Goal: Information Seeking & Learning: Learn about a topic

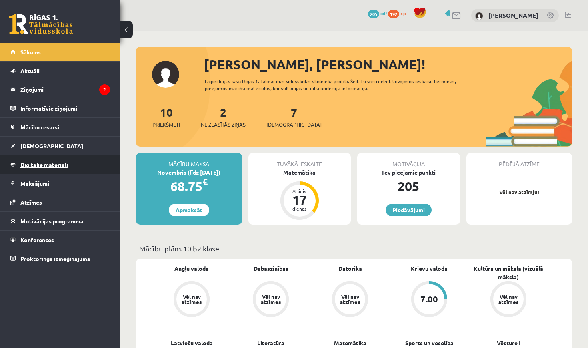
click at [53, 169] on link "Digitālie materiāli" at bounding box center [60, 165] width 100 height 18
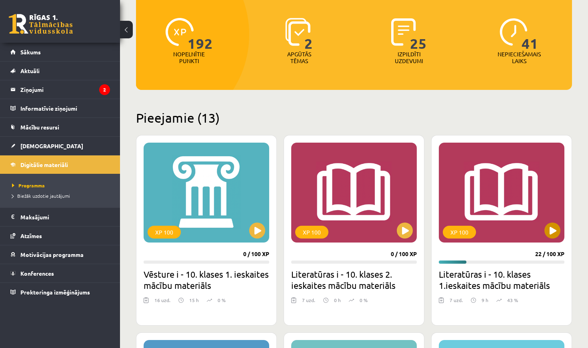
scroll to position [94, 0]
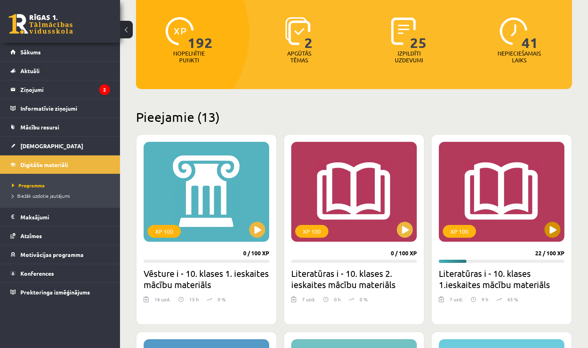
click at [549, 224] on button at bounding box center [552, 230] width 16 height 16
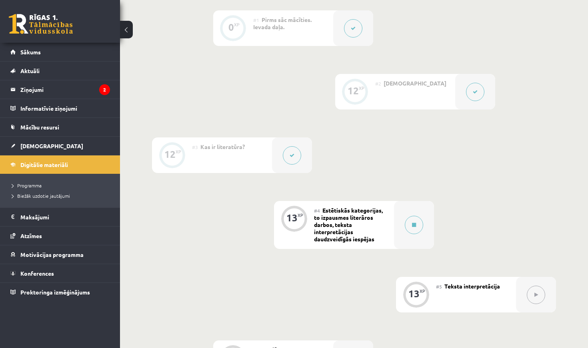
scroll to position [214, 0]
click at [415, 222] on button at bounding box center [414, 225] width 18 height 18
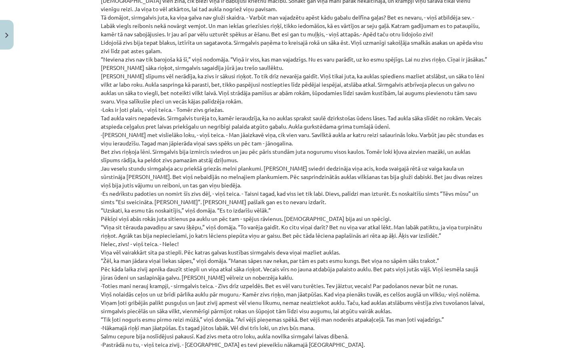
scroll to position [2888, 0]
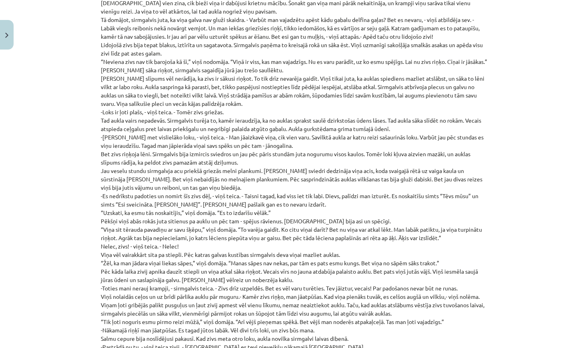
drag, startPoint x: 118, startPoint y: 206, endPoint x: 132, endPoint y: 203, distance: 14.6
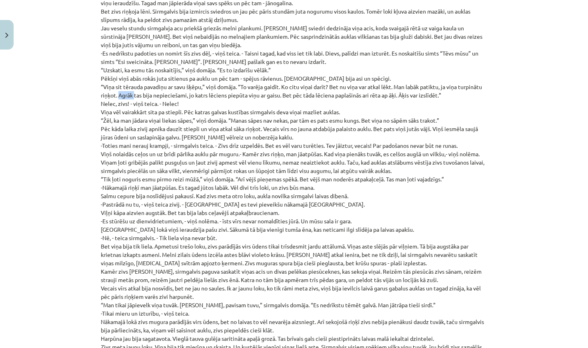
scroll to position [3034, 0]
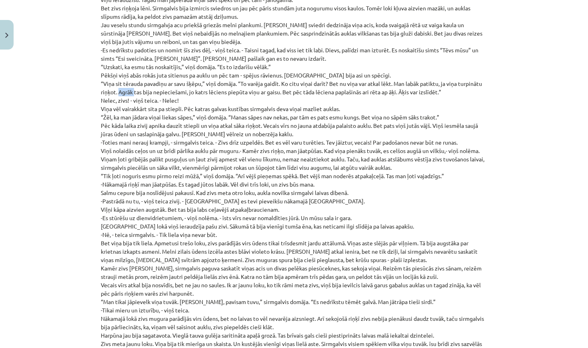
drag, startPoint x: 343, startPoint y: 159, endPoint x: 353, endPoint y: 156, distance: 10.8
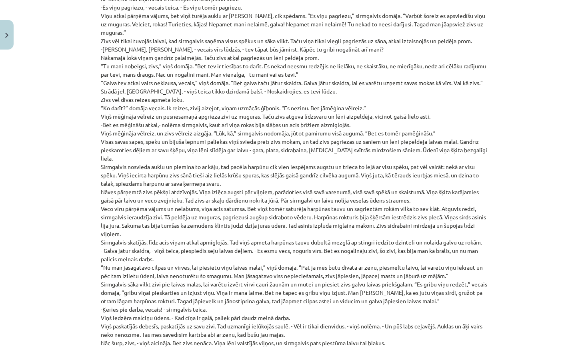
scroll to position [3392, 0]
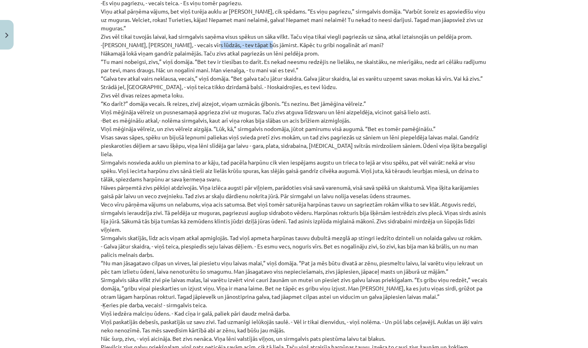
drag, startPoint x: 191, startPoint y: 10, endPoint x: 247, endPoint y: 11, distance: 56.0
click at [247, 11] on p "Cildens cilvēks ir tāds, kam piemīt augstas ētiskās īpašības, cēls, cēlsirdīgs,…" at bounding box center [294, 45] width 386 height 2208
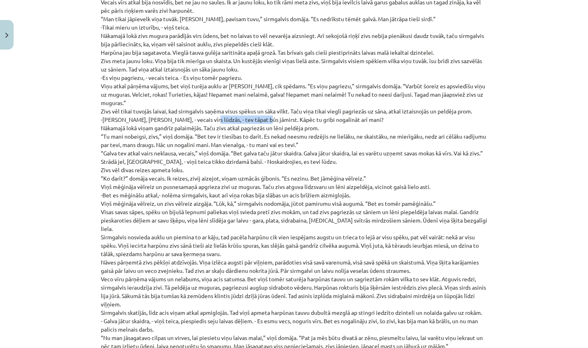
scroll to position [3326, 0]
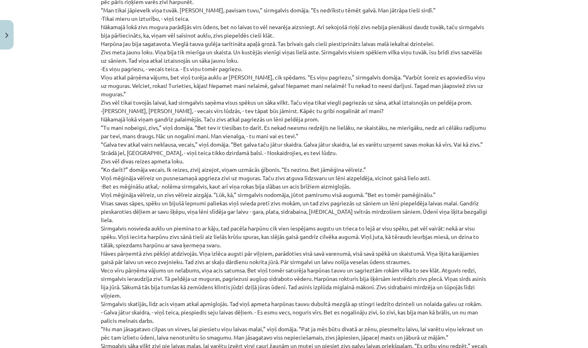
click at [288, 106] on p "Cildens cilvēks ir tāds, kam piemīt augstas ētiskās īpašības, cēls, cēlsirdīgs,…" at bounding box center [294, 111] width 386 height 2208
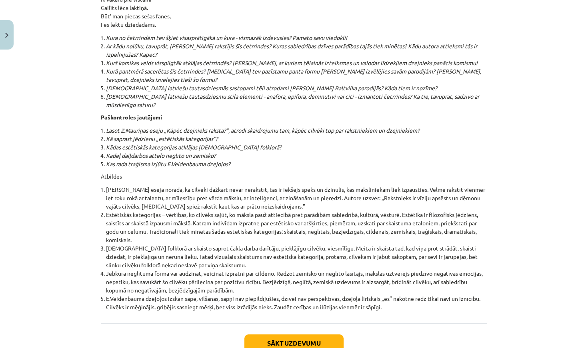
scroll to position [8513, 0]
click at [294, 336] on button "Sākt uzdevumu" at bounding box center [293, 345] width 99 height 18
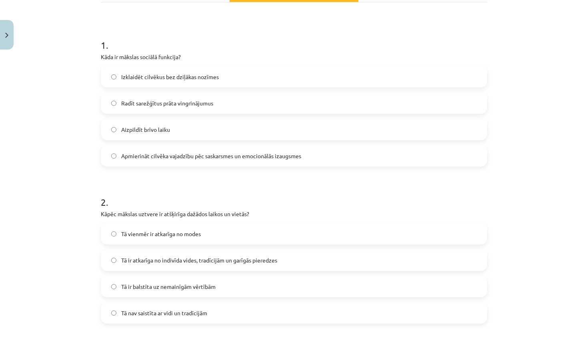
scroll to position [74, 0]
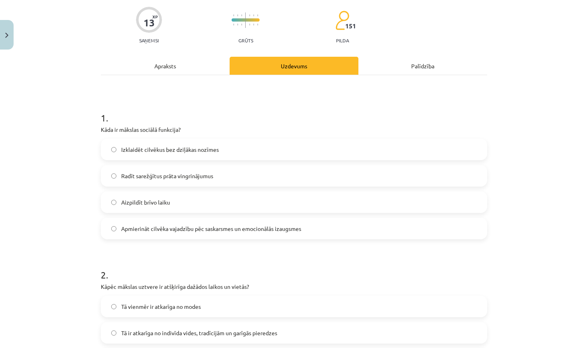
click at [287, 222] on label "Apmierināt cilvēka vajadzību pēc saskarsmes un emocionālās izaugsmes" at bounding box center [294, 229] width 385 height 20
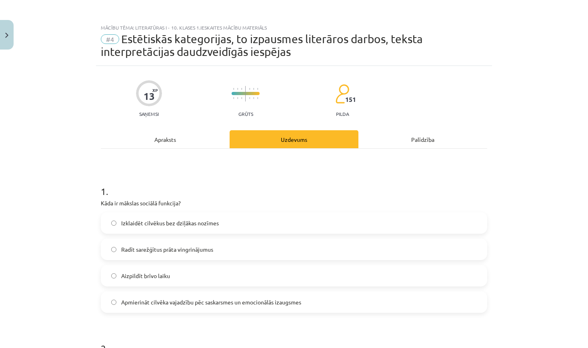
scroll to position [0, 0]
click at [165, 137] on div "Apraksts" at bounding box center [165, 139] width 129 height 18
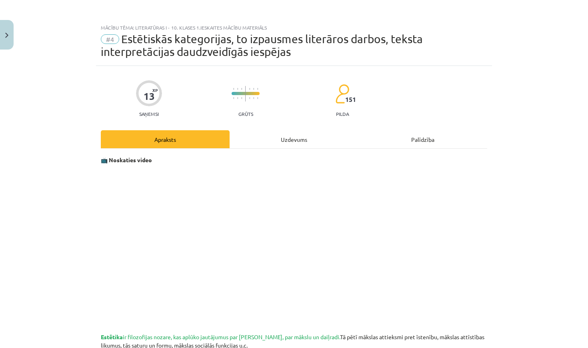
click at [313, 141] on div "Uzdevums" at bounding box center [294, 139] width 129 height 18
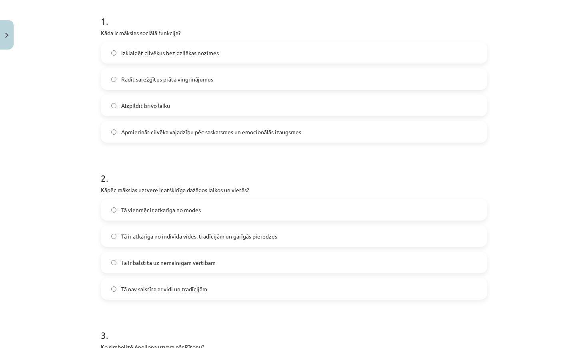
scroll to position [171, 0]
click at [294, 235] on label "Tā ir atkarīga no indivīda vides, tradīcijām un garīgās pieredzes" at bounding box center [294, 236] width 385 height 20
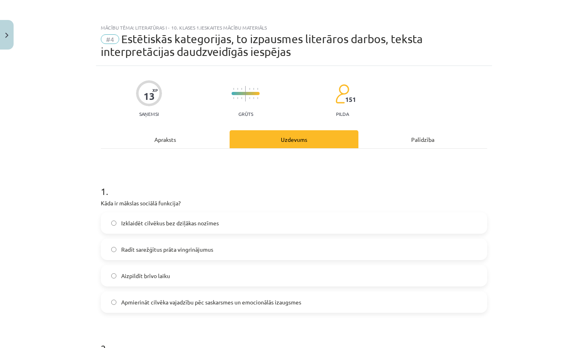
scroll to position [0, 0]
click at [162, 143] on div "Apraksts" at bounding box center [165, 139] width 129 height 18
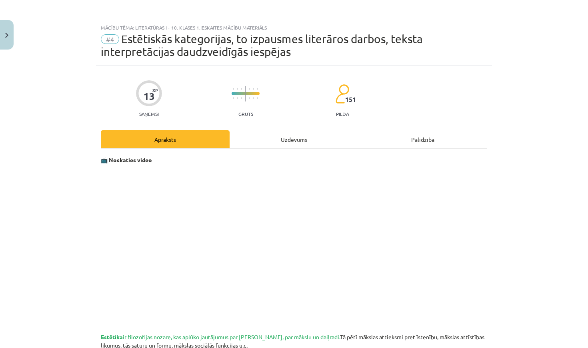
click at [282, 136] on div "Uzdevums" at bounding box center [294, 139] width 129 height 18
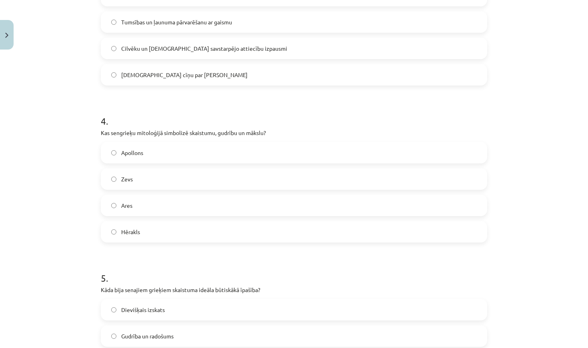
scroll to position [543, 0]
click at [225, 155] on label "Apollons" at bounding box center [294, 152] width 385 height 20
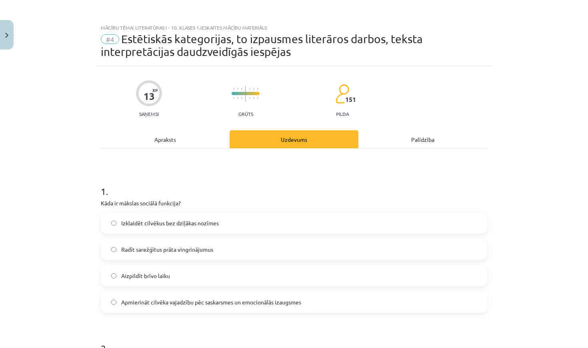
scroll to position [0, 0]
click at [183, 143] on div "Apraksts" at bounding box center [165, 139] width 129 height 18
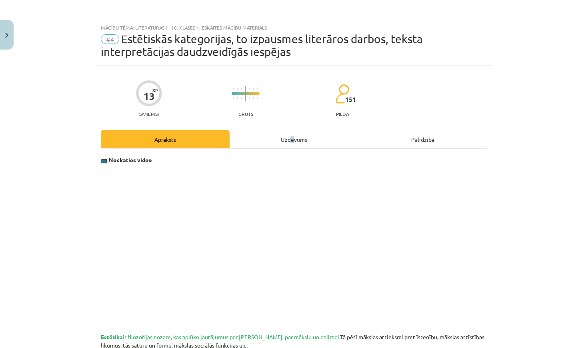
click at [292, 138] on div "Uzdevums" at bounding box center [294, 139] width 129 height 18
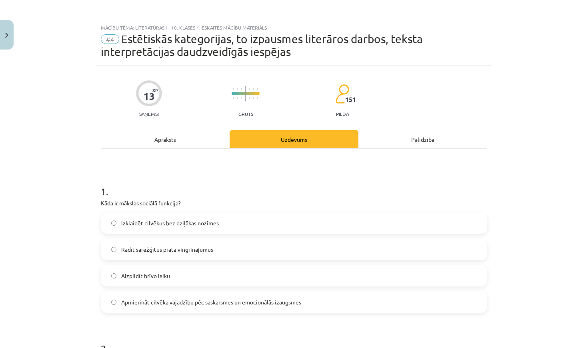
click at [188, 140] on div "Apraksts" at bounding box center [165, 139] width 129 height 18
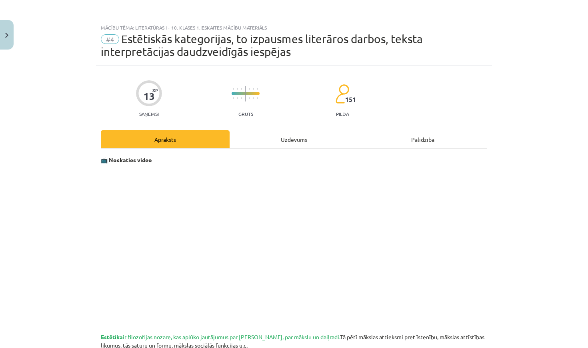
click at [282, 139] on div "Uzdevums" at bounding box center [294, 139] width 129 height 18
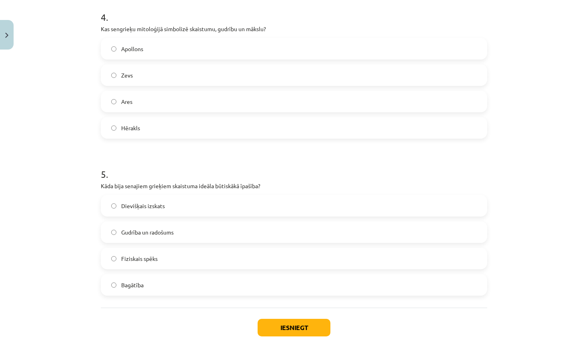
scroll to position [651, 0]
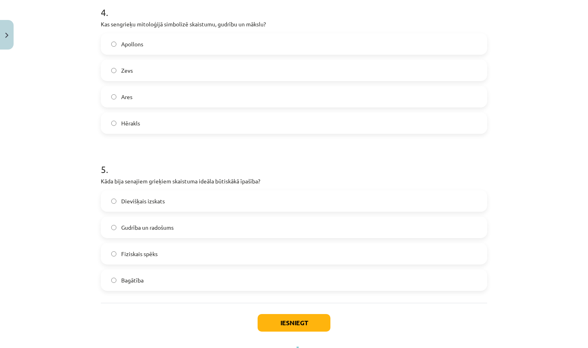
click at [261, 222] on label "Gudrība un radošums" at bounding box center [294, 228] width 385 height 20
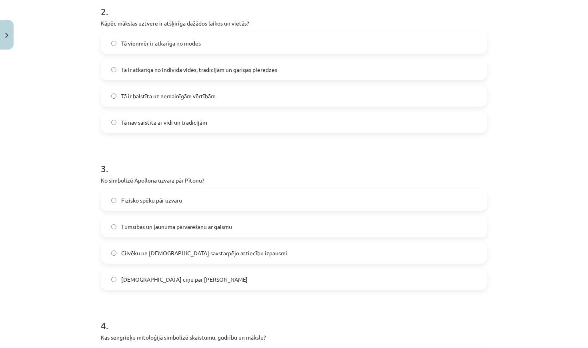
scroll to position [338, 0]
click at [240, 230] on label "Tumsības un ļaunuma pārvarēšanu ar gaismu" at bounding box center [294, 226] width 385 height 20
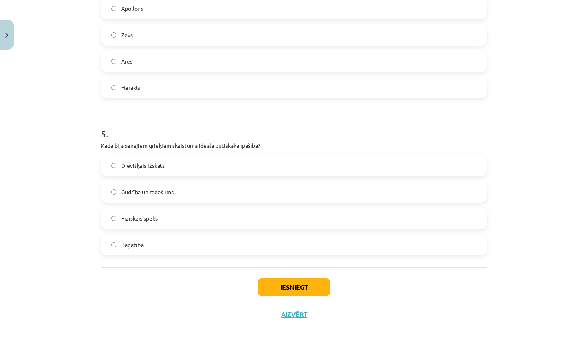
scroll to position [688, 0]
click at [290, 288] on button "Iesniegt" at bounding box center [294, 288] width 73 height 18
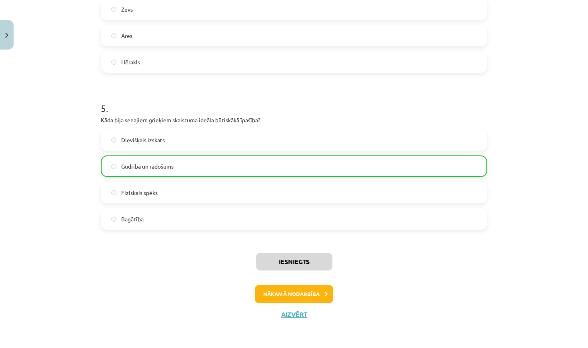
scroll to position [713, 0]
click at [290, 313] on button "Aizvērt" at bounding box center [294, 315] width 30 height 8
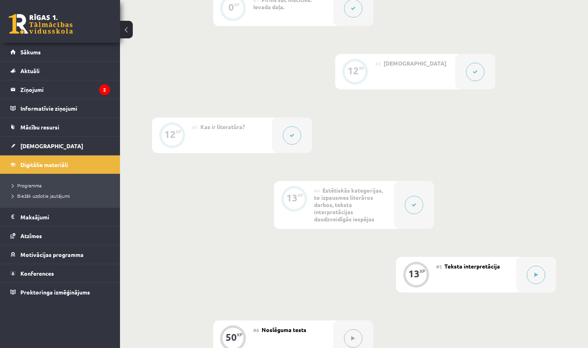
scroll to position [234, 0]
click at [297, 138] on button at bounding box center [292, 135] width 18 height 18
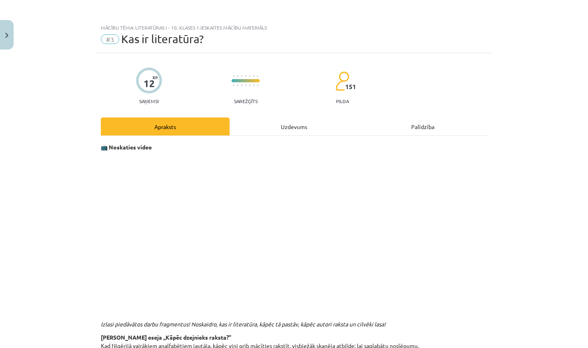
click at [291, 126] on div "Uzdevums" at bounding box center [294, 127] width 129 height 18
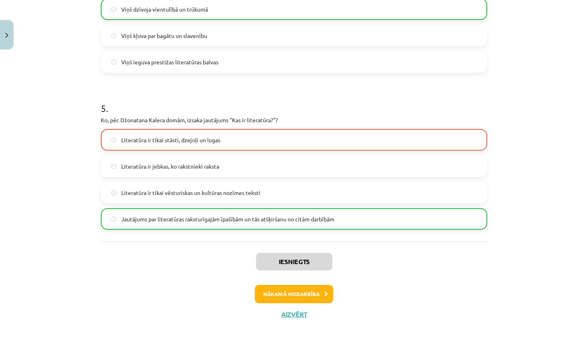
scroll to position [700, 0]
click at [10, 31] on button "Close" at bounding box center [7, 35] width 14 height 30
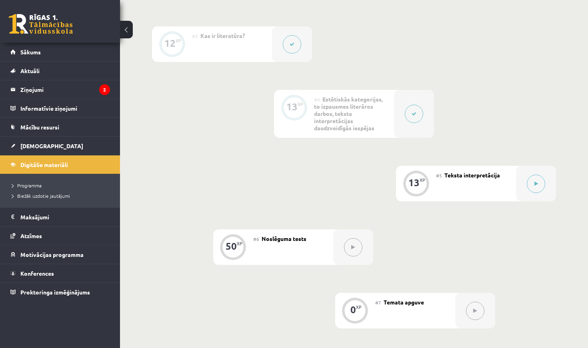
scroll to position [330, 0]
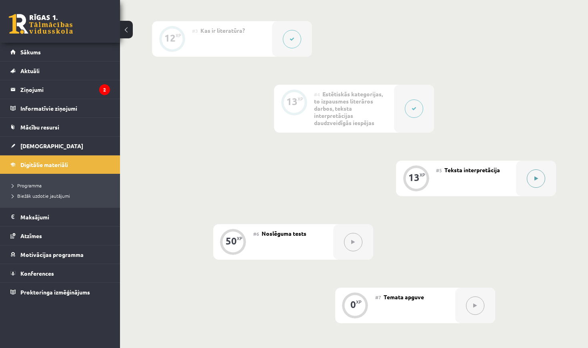
click at [539, 176] on button at bounding box center [536, 179] width 18 height 18
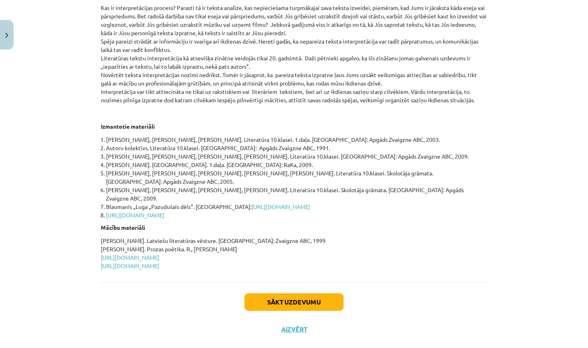
scroll to position [303, 0]
click at [291, 294] on button "Sākt uzdevumu" at bounding box center [293, 303] width 99 height 18
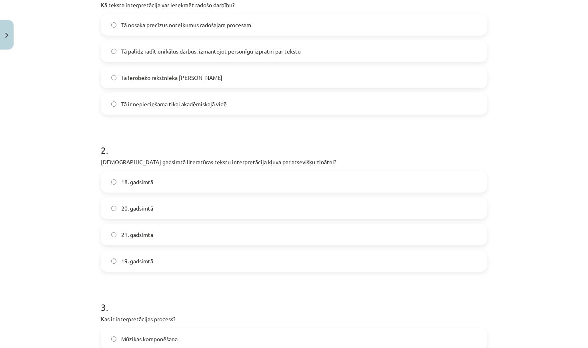
scroll to position [185, 0]
click at [216, 208] on label "20. gadsimtā" at bounding box center [294, 209] width 385 height 20
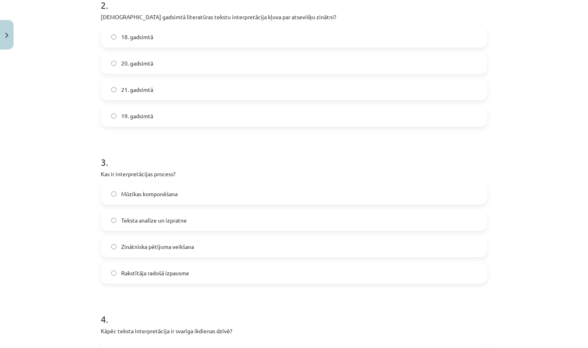
scroll to position [331, 0]
click at [186, 220] on span "Teksta analīze un izpratne" at bounding box center [154, 220] width 66 height 8
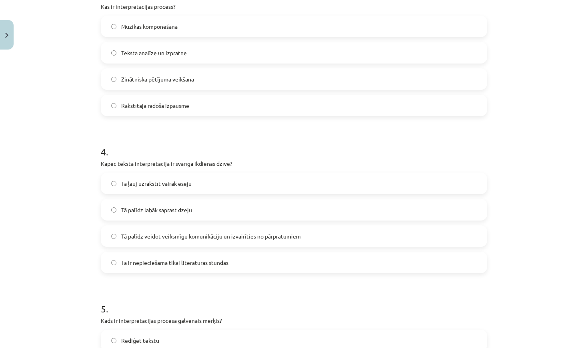
scroll to position [506, 0]
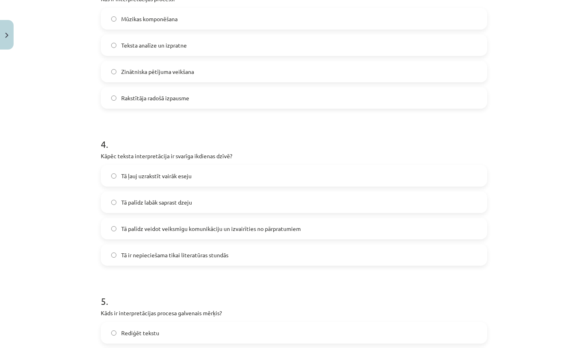
click at [262, 227] on span "Tā palīdz veidot veiksmīgu komunikāciju un izvairīties no pārpratumiem" at bounding box center [211, 229] width 180 height 8
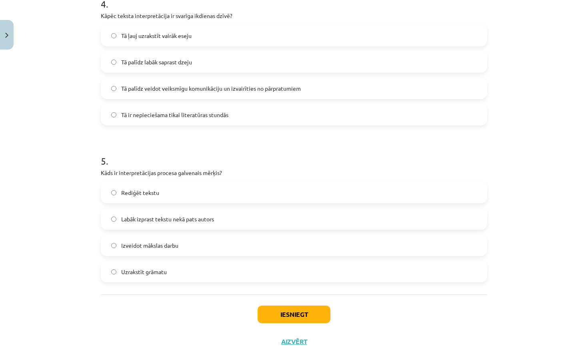
scroll to position [648, 0]
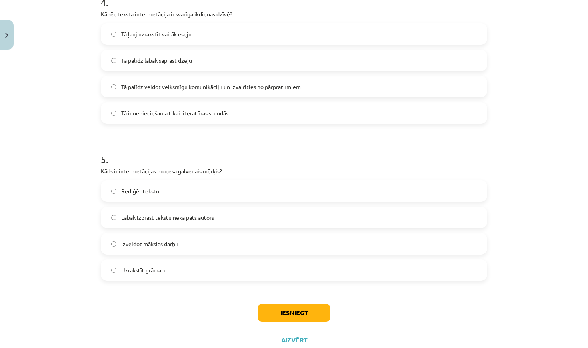
click at [247, 216] on label "Labāk izprast tekstu nekā pats autors" at bounding box center [294, 218] width 385 height 20
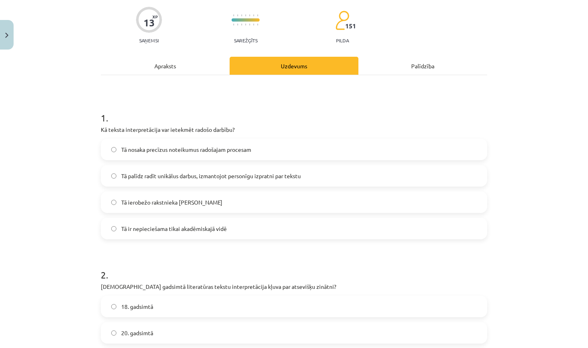
scroll to position [65, 0]
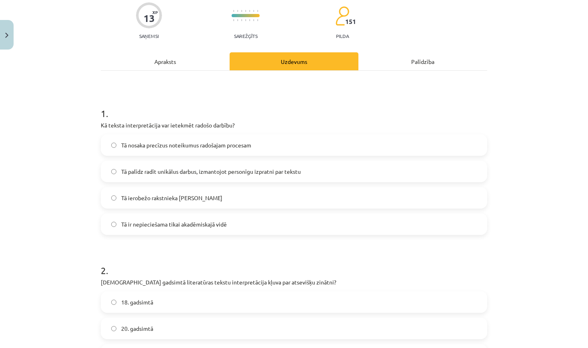
click at [305, 174] on label "Tā palīdz radīt unikālus darbus, izmantojot personīgu izpratni par tekstu" at bounding box center [294, 172] width 385 height 20
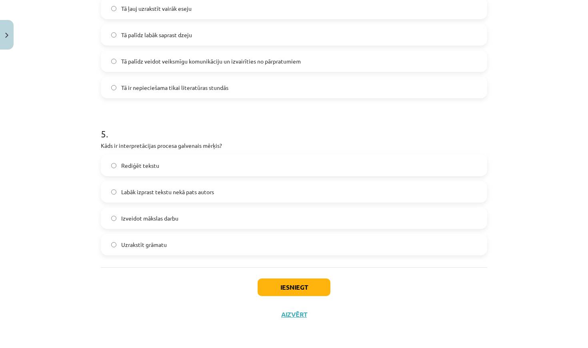
scroll to position [675, 0]
click at [291, 287] on button "Iesniegt" at bounding box center [294, 288] width 73 height 18
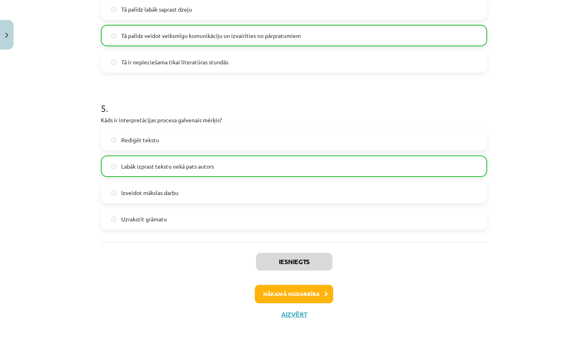
scroll to position [700, 0]
click at [290, 314] on button "Aizvērt" at bounding box center [294, 315] width 30 height 8
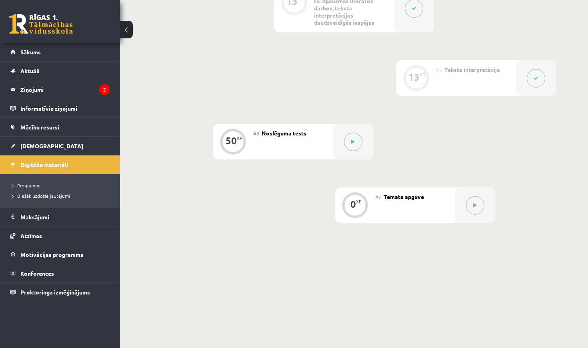
scroll to position [430, 0]
click at [356, 143] on button at bounding box center [353, 142] width 18 height 18
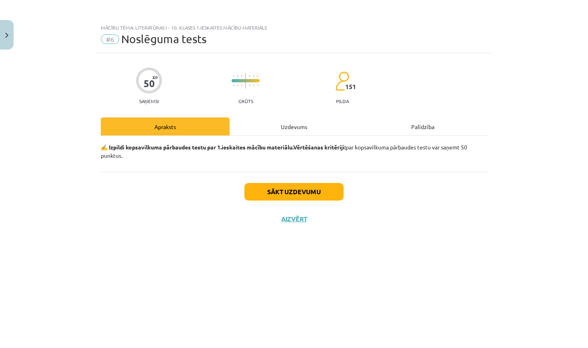
click at [308, 192] on button "Sākt uzdevumu" at bounding box center [293, 192] width 99 height 18
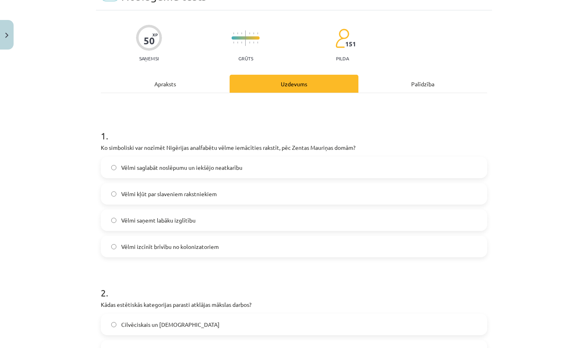
scroll to position [44, 0]
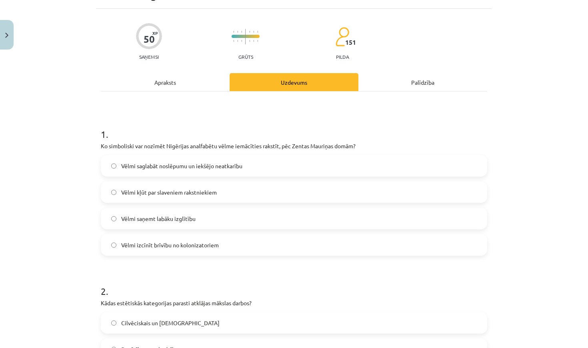
click at [163, 80] on div "Apraksts" at bounding box center [165, 82] width 129 height 18
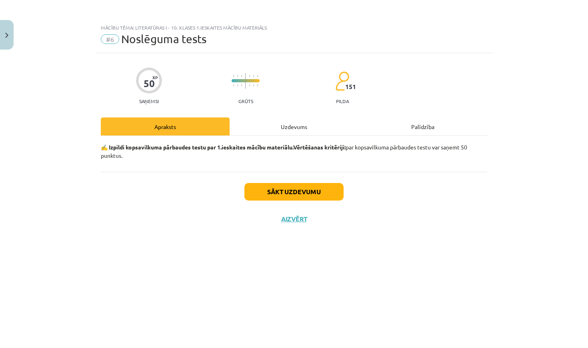
click at [8, 41] on button "Close" at bounding box center [7, 35] width 14 height 30
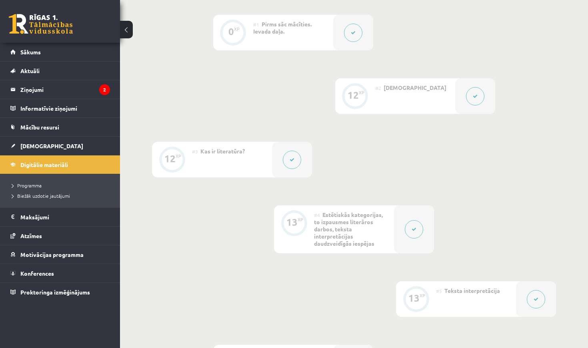
scroll to position [208, 0]
click at [288, 154] on button at bounding box center [292, 161] width 18 height 18
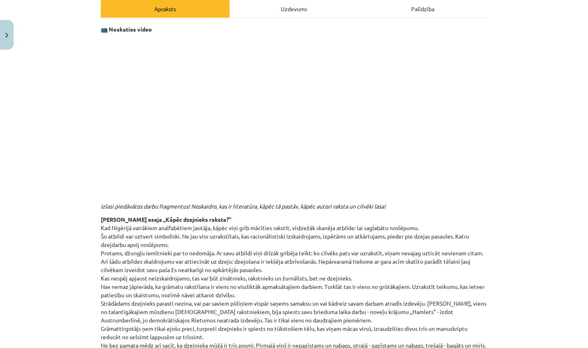
scroll to position [120, 0]
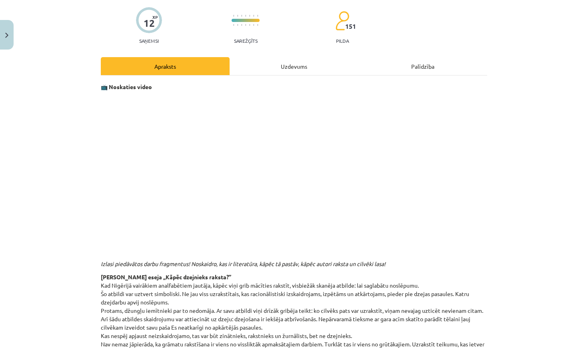
click at [291, 66] on div "Uzdevums" at bounding box center [294, 66] width 129 height 18
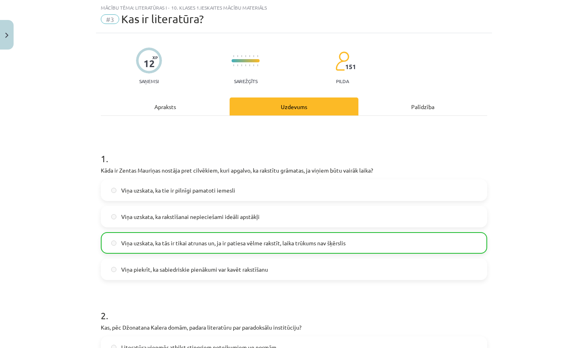
click at [11, 36] on button "Close" at bounding box center [7, 35] width 14 height 30
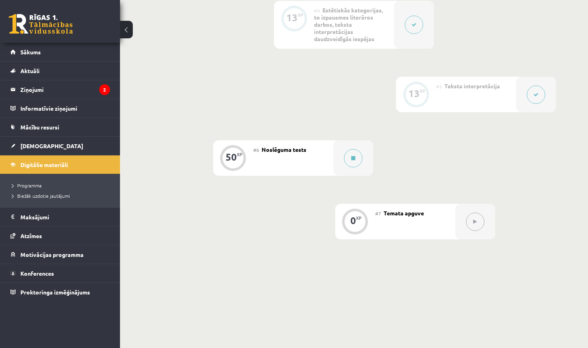
scroll to position [416, 0]
click at [348, 155] on button at bounding box center [353, 156] width 18 height 18
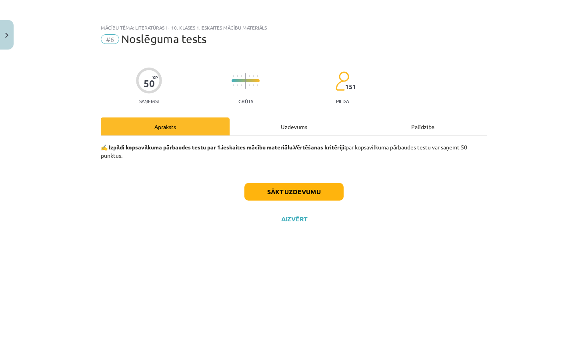
click at [307, 189] on button "Sākt uzdevumu" at bounding box center [293, 192] width 99 height 18
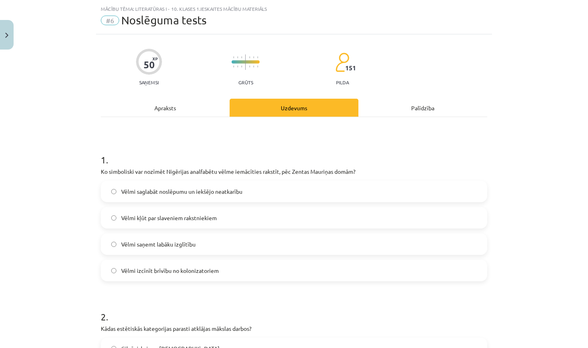
scroll to position [20, 0]
click at [245, 189] on label "Vēlmi saglabāt noslēpumu un iekšējo neatkarību" at bounding box center [294, 191] width 385 height 20
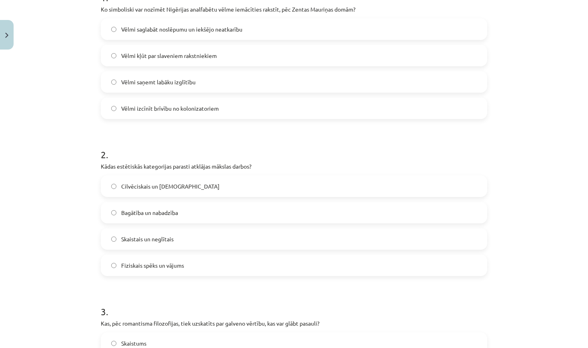
scroll to position [188, 0]
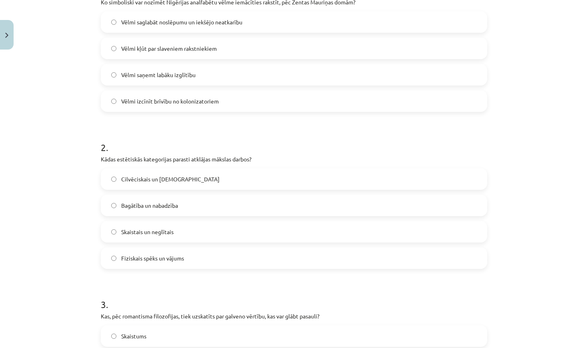
click at [198, 230] on label "Skaistais un neglītais" at bounding box center [294, 232] width 385 height 20
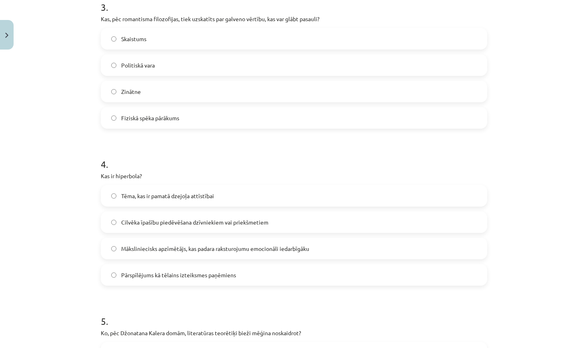
scroll to position [486, 0]
click at [234, 269] on label "Pārspīlējums kā tēlains izteiksmes paņēmiens" at bounding box center [294, 275] width 385 height 20
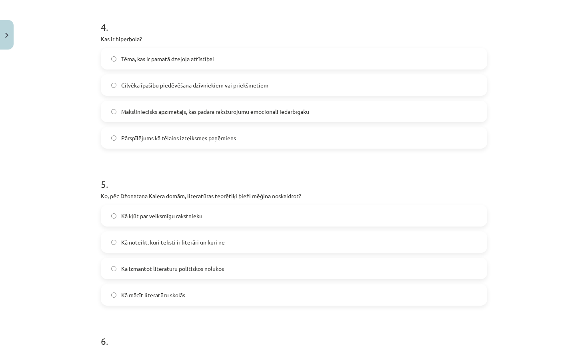
scroll to position [623, 0]
click at [248, 242] on label "Kā noteikt, kuri teksti ir literāri un kuri ne" at bounding box center [294, 243] width 385 height 20
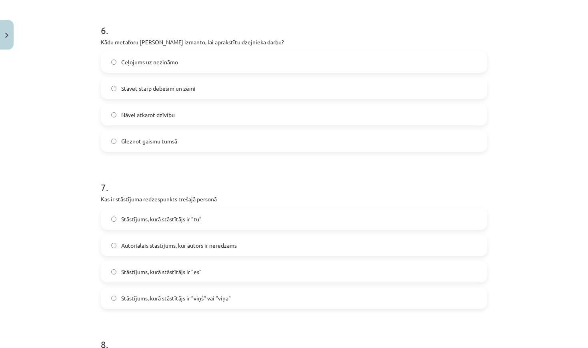
scroll to position [940, 0]
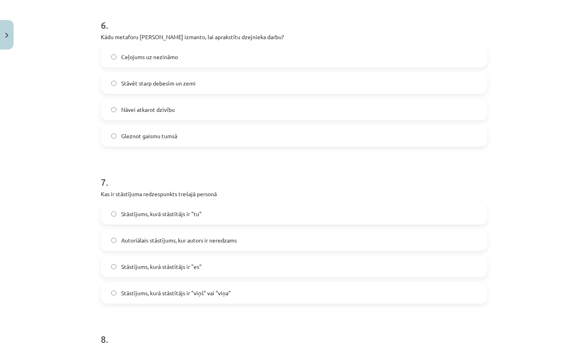
click at [186, 289] on span "Stāstījums, kurā stāstītājs ir "viņš" vai "viņa"" at bounding box center [176, 293] width 110 height 8
click at [199, 291] on span "Stāstījums, kurā stāstītājs ir "viņš" vai "viņa"" at bounding box center [176, 293] width 110 height 8
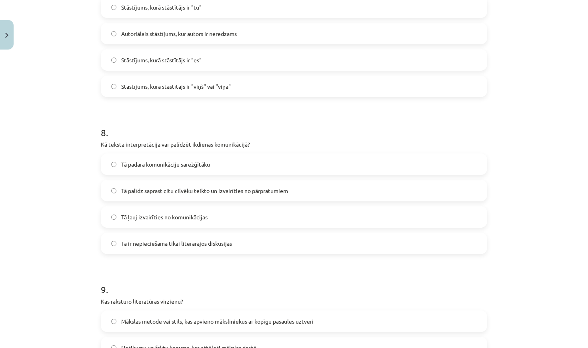
scroll to position [1147, 0]
click at [256, 194] on span "Tā palīdz saprast citu cilvēku teikto un izvairīties no pārpratumiem" at bounding box center [204, 190] width 167 height 8
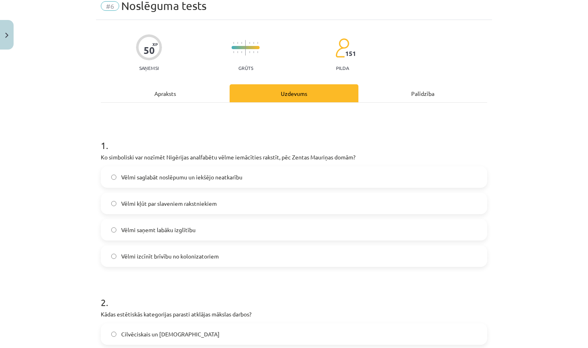
scroll to position [33, 0]
click at [6, 33] on img "Close" at bounding box center [6, 35] width 3 height 5
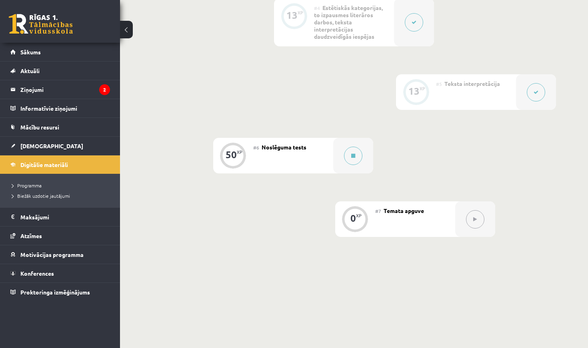
click at [412, 21] on icon at bounding box center [414, 22] width 5 height 5
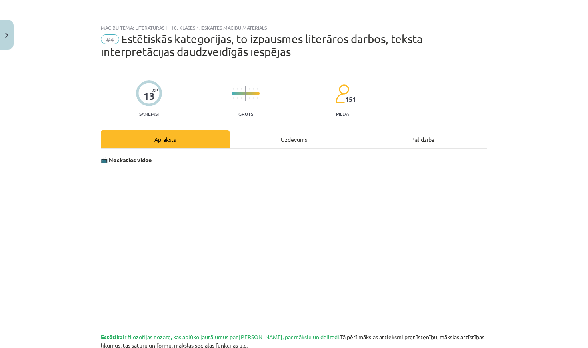
scroll to position [0, 0]
click at [4, 34] on button "Close" at bounding box center [7, 35] width 14 height 30
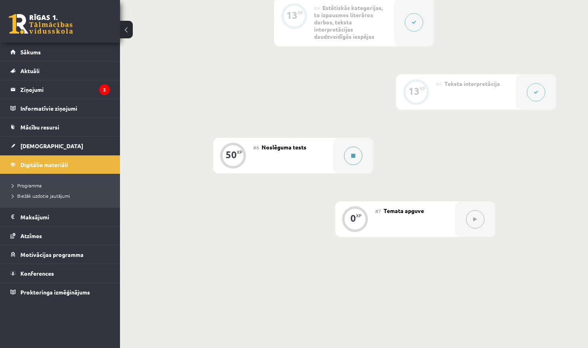
click at [349, 155] on button at bounding box center [353, 156] width 18 height 18
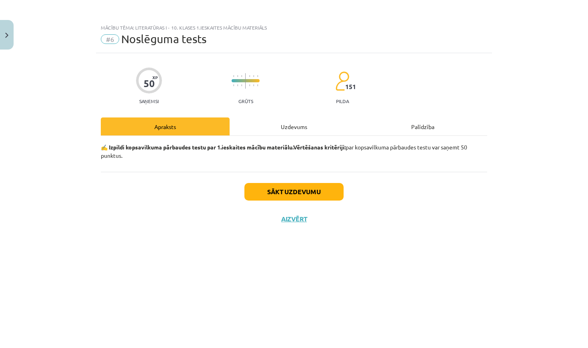
click at [290, 196] on button "Sākt uzdevumu" at bounding box center [293, 192] width 99 height 18
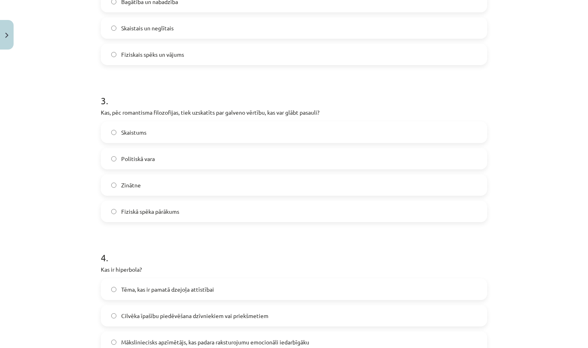
scroll to position [390, 0]
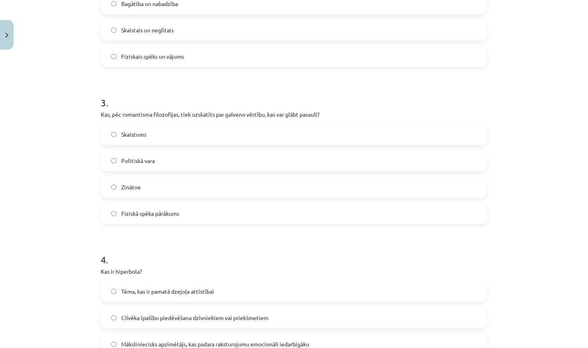
click at [223, 135] on label "Skaistums" at bounding box center [294, 134] width 385 height 20
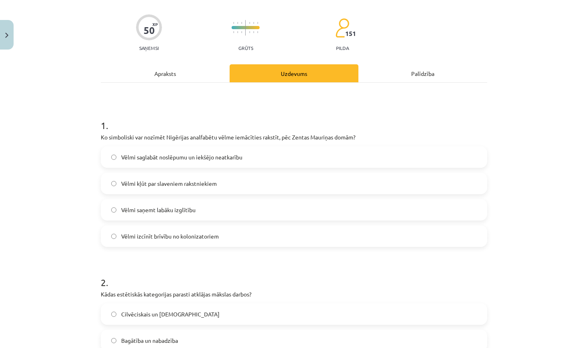
scroll to position [54, 0]
click at [235, 156] on span "Vēlmi saglabāt noslēpumu un iekšējo neatkarību" at bounding box center [181, 156] width 121 height 8
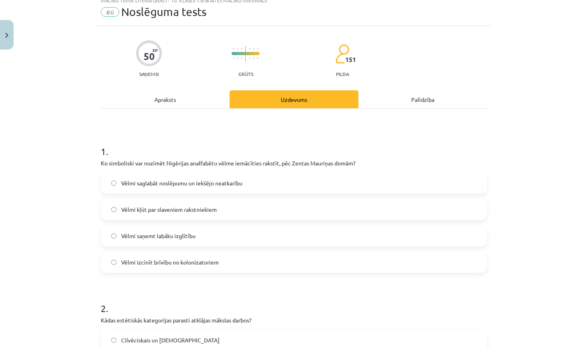
scroll to position [8, 0]
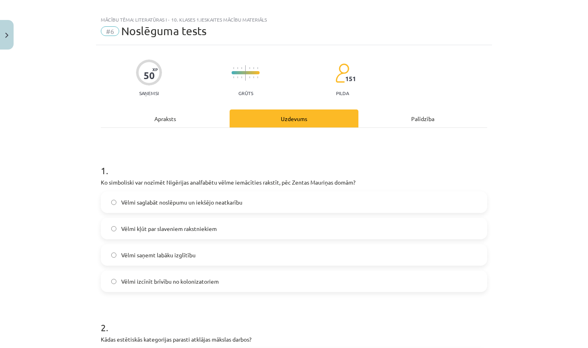
click at [7, 33] on img "Close" at bounding box center [6, 35] width 3 height 5
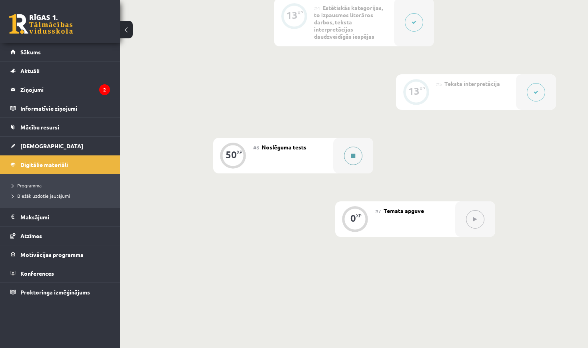
scroll to position [331, 0]
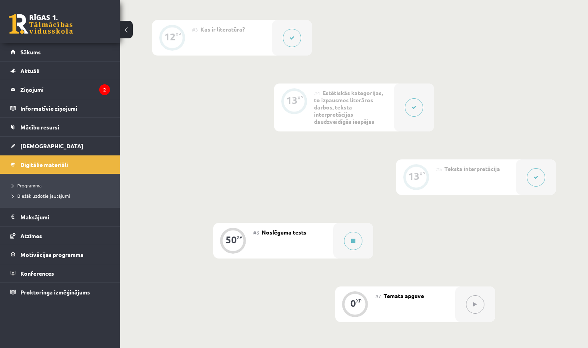
click at [410, 106] on button at bounding box center [414, 107] width 18 height 18
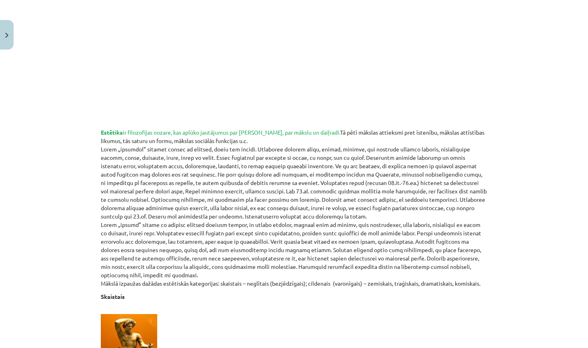
scroll to position [42, 0]
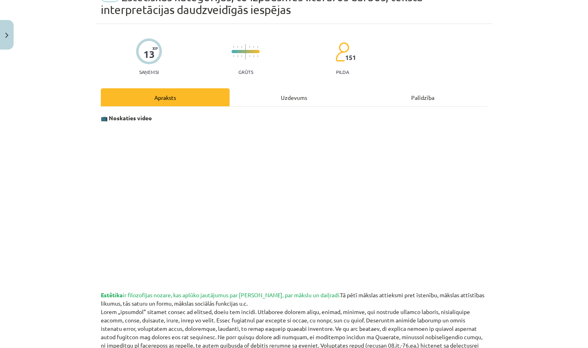
click at [5, 33] on button "Close" at bounding box center [7, 35] width 14 height 30
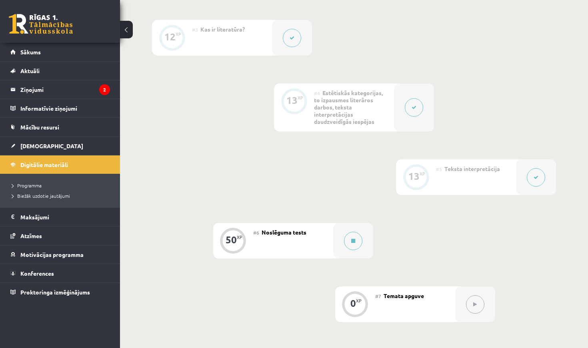
click at [282, 35] on div at bounding box center [292, 38] width 40 height 36
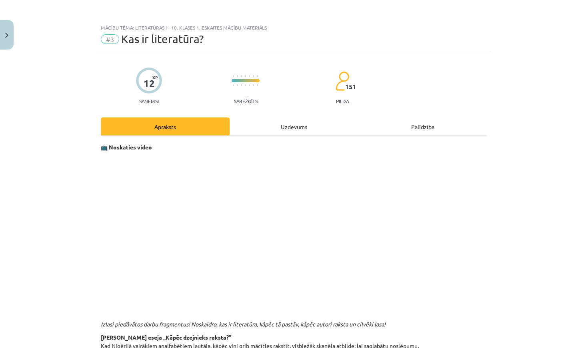
scroll to position [0, 0]
click at [11, 30] on button "Close" at bounding box center [7, 35] width 14 height 30
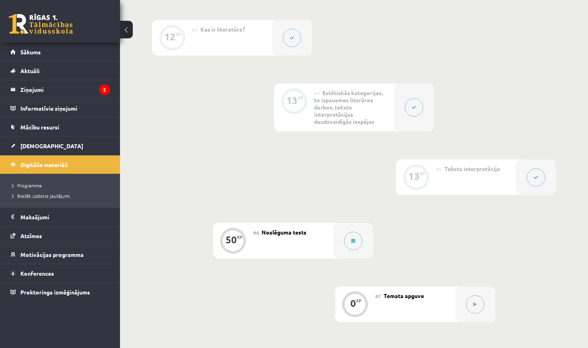
scroll to position [381, 0]
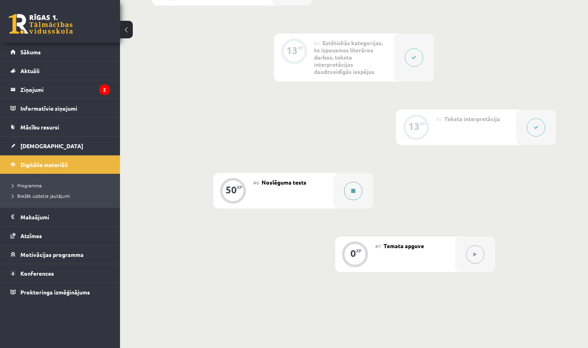
click at [352, 192] on icon at bounding box center [353, 191] width 4 height 5
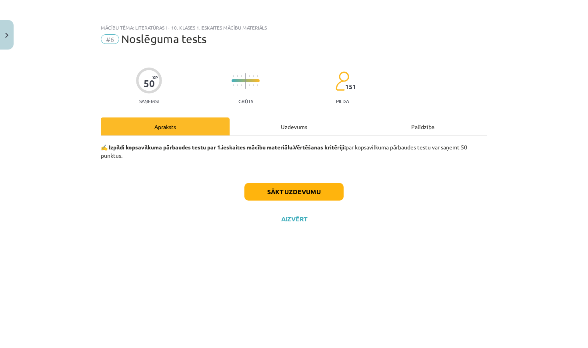
click at [329, 186] on button "Sākt uzdevumu" at bounding box center [293, 192] width 99 height 18
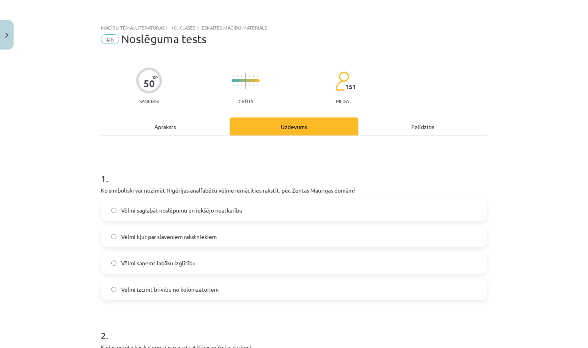
click at [275, 214] on label "Vēlmi saglabāt noslēpumu un iekšējo neatkarību" at bounding box center [294, 210] width 385 height 20
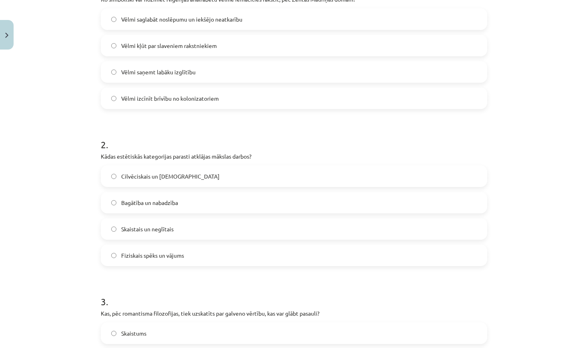
scroll to position [193, 0]
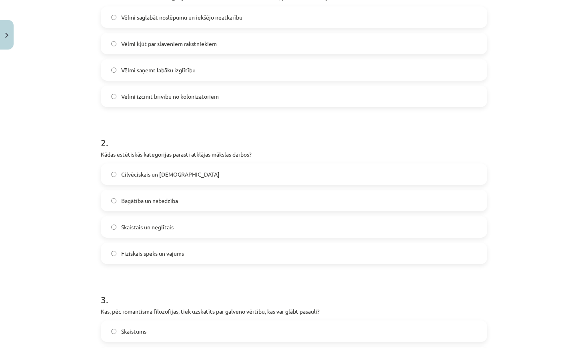
click at [230, 224] on label "Skaistais un neglītais" at bounding box center [294, 227] width 385 height 20
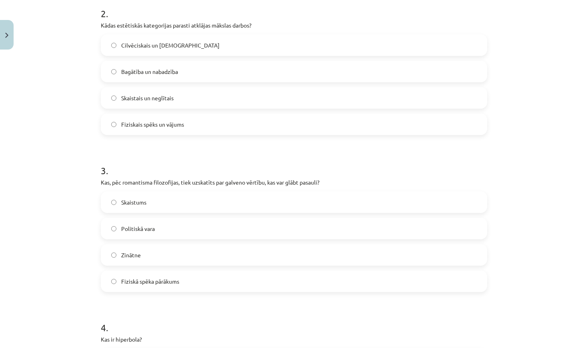
scroll to position [323, 0]
click at [249, 198] on label "Skaistums" at bounding box center [294, 202] width 385 height 20
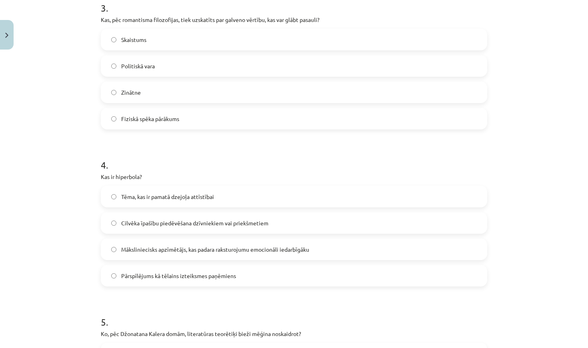
scroll to position [484, 0]
click at [216, 276] on span "Pārspīlējums kā tēlains izteiksmes paņēmiens" at bounding box center [178, 277] width 115 height 8
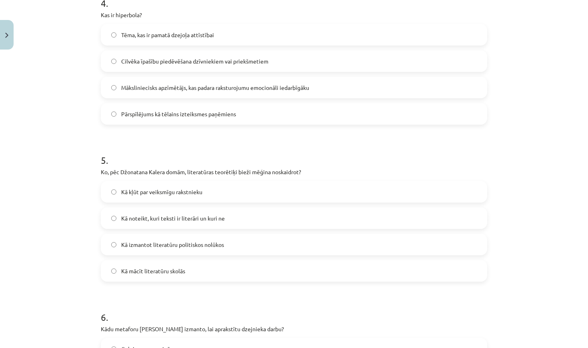
scroll to position [648, 0]
click at [222, 220] on span "Kā noteikt, kuri teksti ir literāri un kuri ne" at bounding box center [173, 218] width 104 height 8
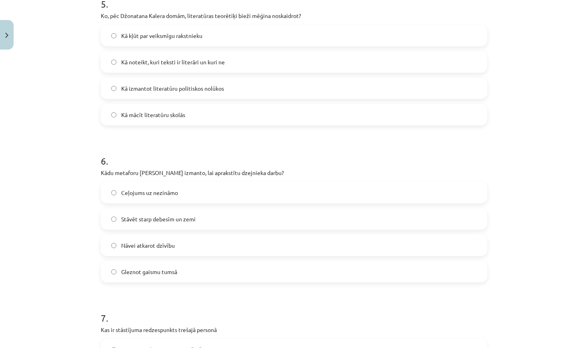
scroll to position [803, 0]
click at [216, 270] on label "Gleznot gaismu tumsā" at bounding box center [294, 272] width 385 height 20
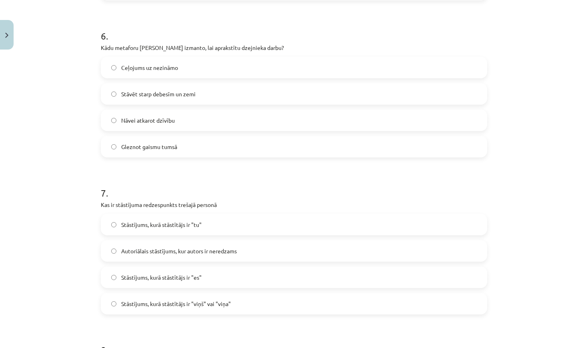
scroll to position [930, 0]
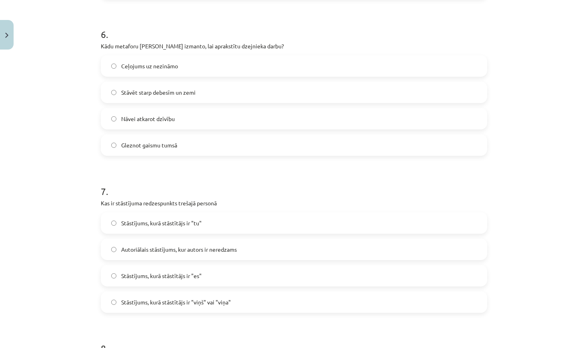
click at [231, 303] on label "Stāstījums, kurā stāstītājs ir "viņš" vai "viņa"" at bounding box center [294, 302] width 385 height 20
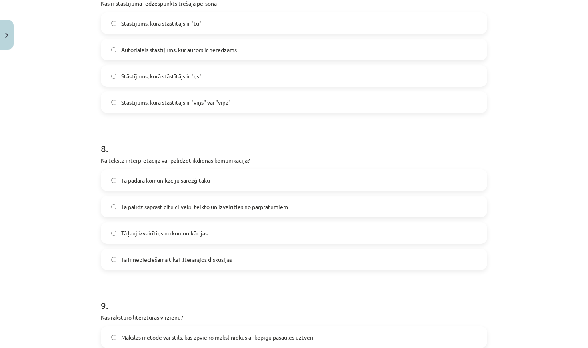
scroll to position [1131, 0]
click at [211, 204] on span "Tā palīdz saprast citu cilvēku teikto un izvairīties no pārpratumiem" at bounding box center [204, 206] width 167 height 8
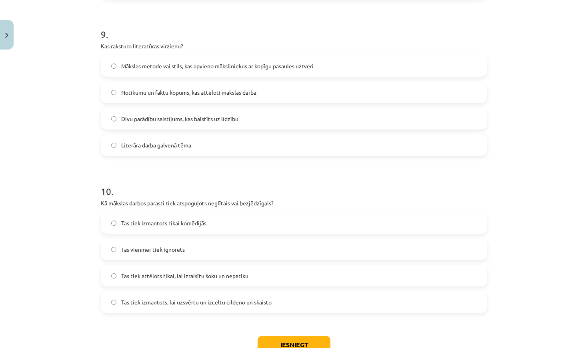
scroll to position [1400, 0]
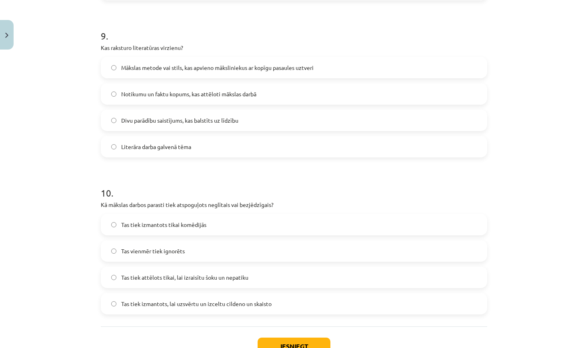
click at [277, 93] on label "Notikumu un faktu kopums, kas attēloti mākslas darbā" at bounding box center [294, 94] width 385 height 20
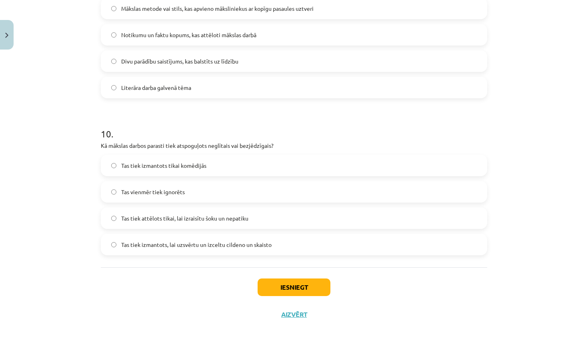
scroll to position [1461, 0]
click at [240, 246] on span "Tas tiek izmantots, lai uzsvērtu un izceltu cildeno un skaisto" at bounding box center [196, 245] width 150 height 8
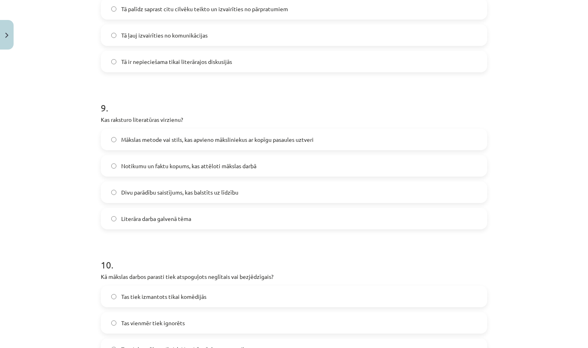
scroll to position [1326, 0]
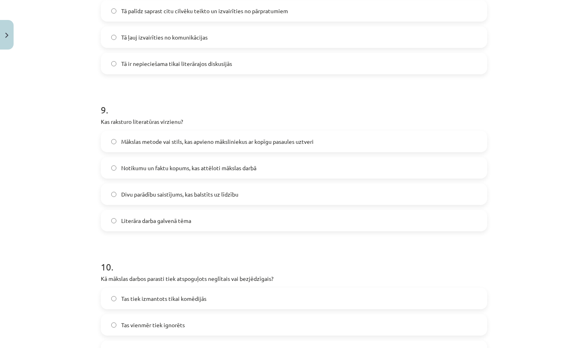
click at [327, 142] on label "Mākslas metode vai stils, kas apvieno māksliniekus ar kopīgu pasaules uztveri" at bounding box center [294, 142] width 385 height 20
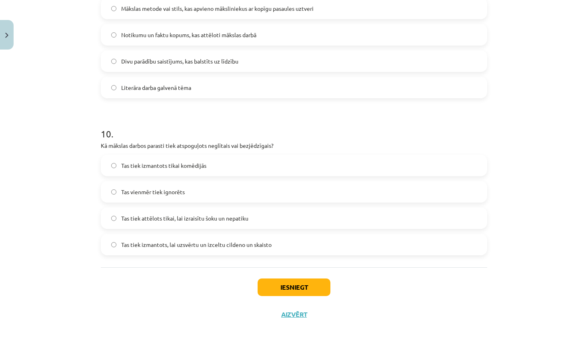
scroll to position [1461, 0]
click at [280, 290] on button "Iesniegt" at bounding box center [294, 288] width 73 height 18
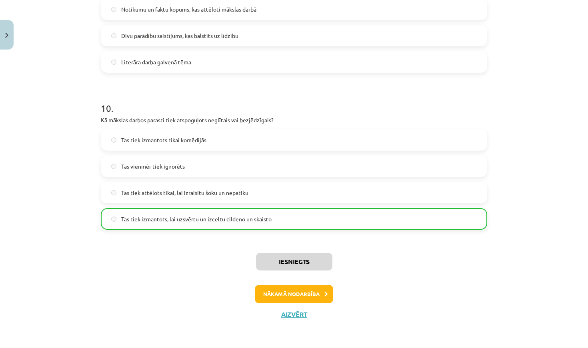
scroll to position [1486, 0]
click at [293, 311] on button "Aizvērt" at bounding box center [294, 315] width 30 height 8
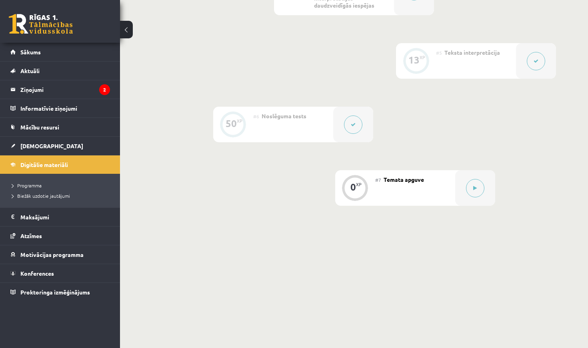
scroll to position [445, 0]
click at [475, 188] on icon at bounding box center [475, 190] width 4 height 5
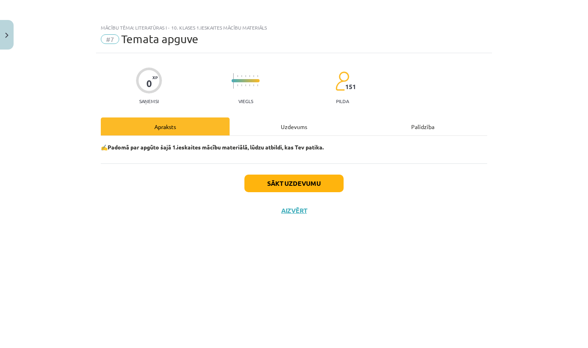
click at [293, 192] on button "Sākt uzdevumu" at bounding box center [293, 184] width 99 height 18
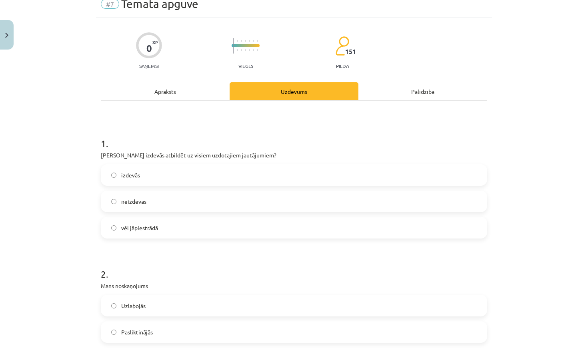
scroll to position [37, 0]
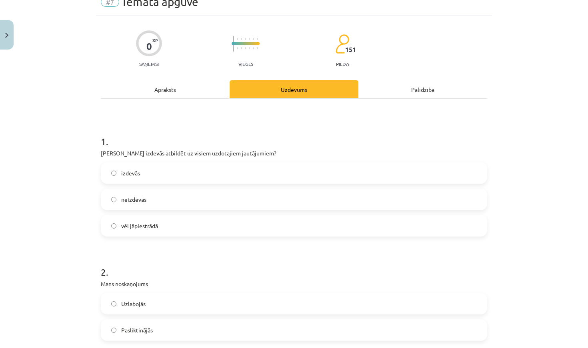
click at [183, 228] on label "vēl jāpiestrādā" at bounding box center [294, 226] width 385 height 20
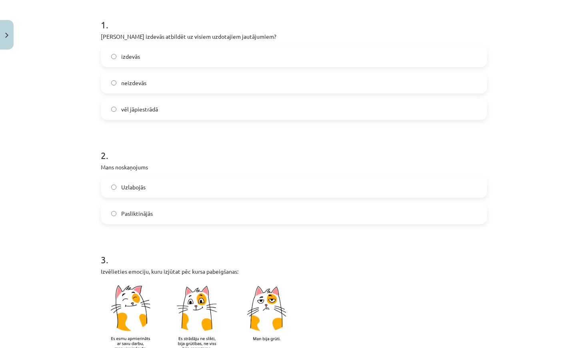
scroll to position [159, 0]
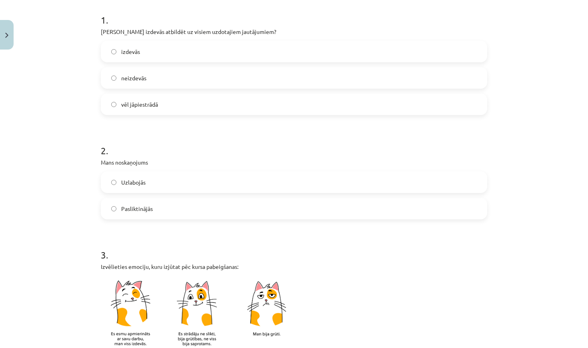
click at [169, 202] on label "Pasliktinājās" at bounding box center [294, 209] width 385 height 20
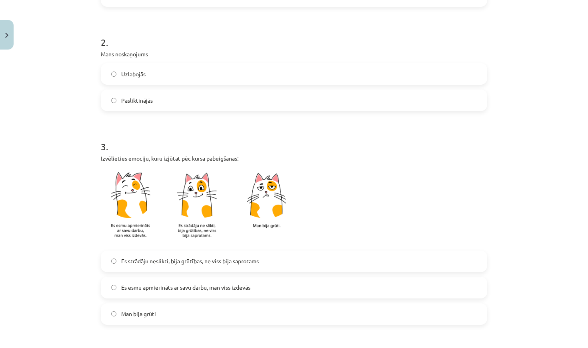
scroll to position [270, 0]
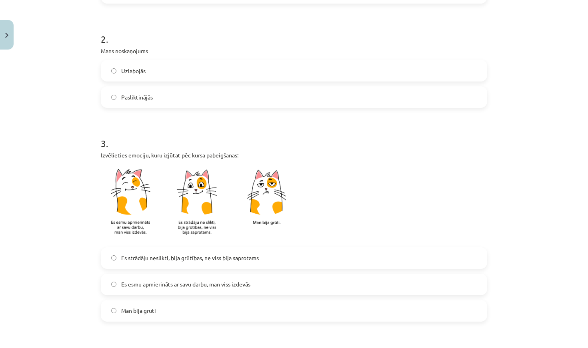
click at [227, 260] on span "Es strādāju neslikti, bija grūtības, ne viss bija saprotams" at bounding box center [190, 258] width 138 height 8
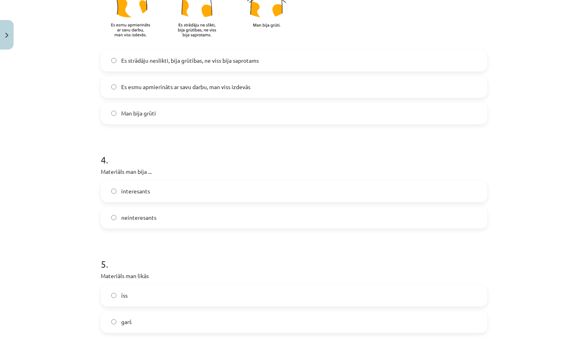
scroll to position [470, 0]
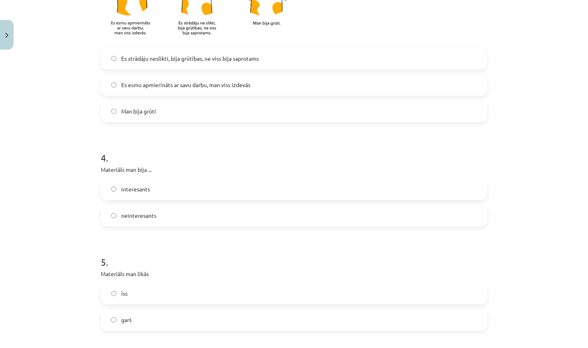
click at [153, 223] on label "neinteresants" at bounding box center [294, 216] width 385 height 20
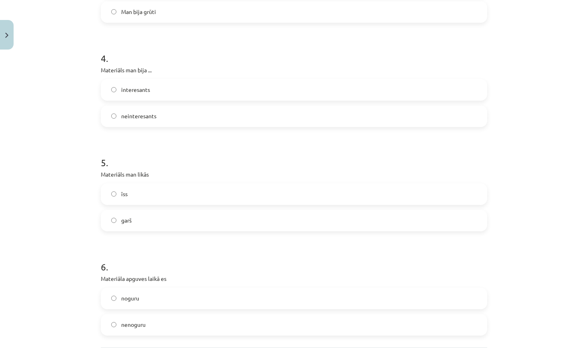
scroll to position [569, 0]
click at [150, 218] on label "garš" at bounding box center [294, 221] width 385 height 20
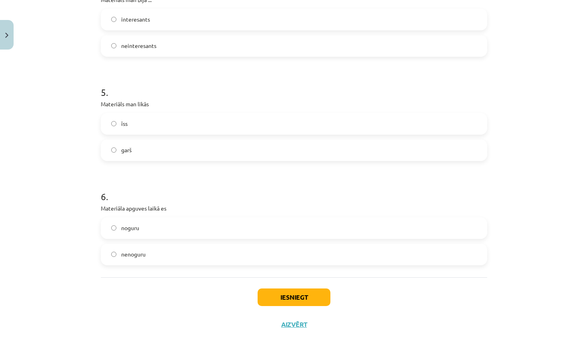
scroll to position [647, 0]
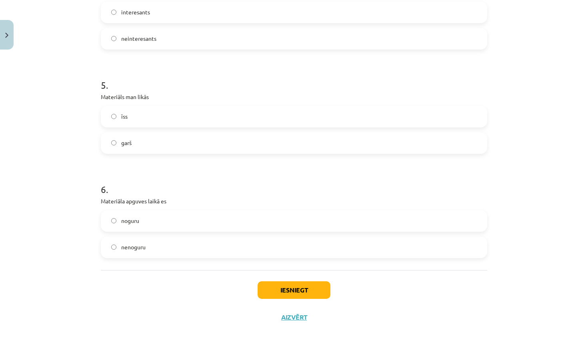
click at [173, 224] on label "noguru" at bounding box center [294, 221] width 385 height 20
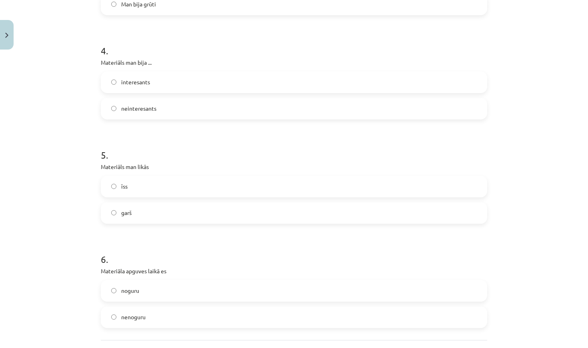
scroll to position [538, 0]
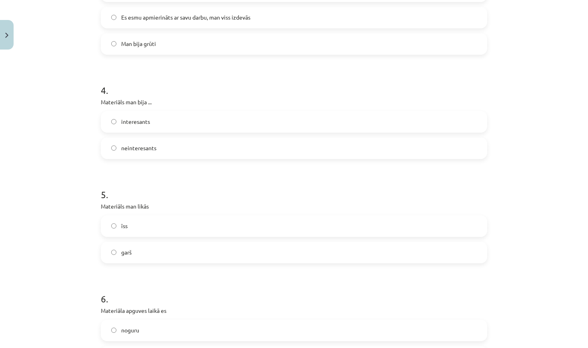
click at [163, 125] on label "interesants" at bounding box center [294, 122] width 385 height 20
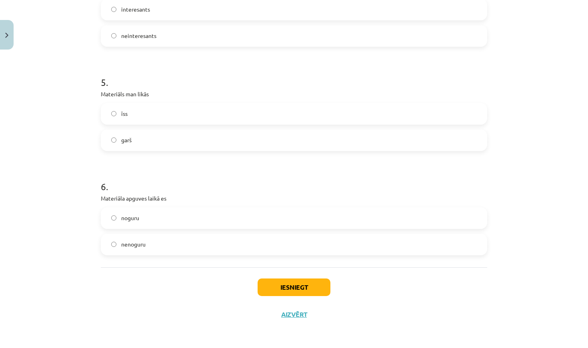
scroll to position [651, 0]
click at [296, 286] on button "Iesniegt" at bounding box center [294, 288] width 73 height 18
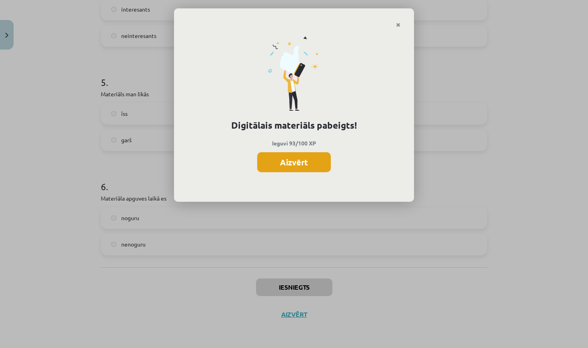
click at [302, 160] on button "Aizvērt" at bounding box center [294, 162] width 74 height 20
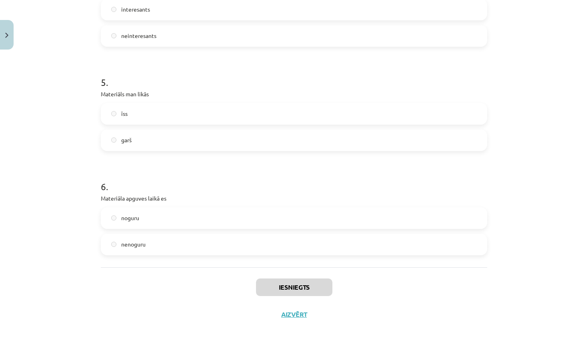
click at [10, 38] on button "Close" at bounding box center [7, 35] width 14 height 30
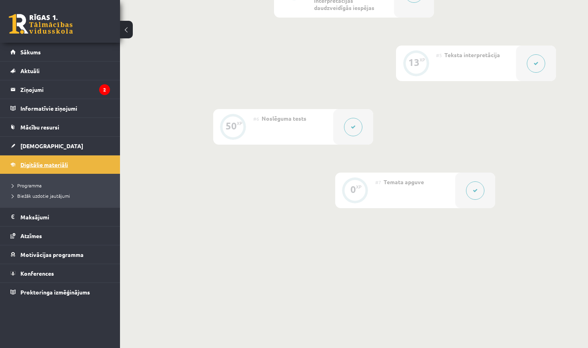
click at [35, 166] on span "Digitālie materiāli" at bounding box center [44, 164] width 48 height 7
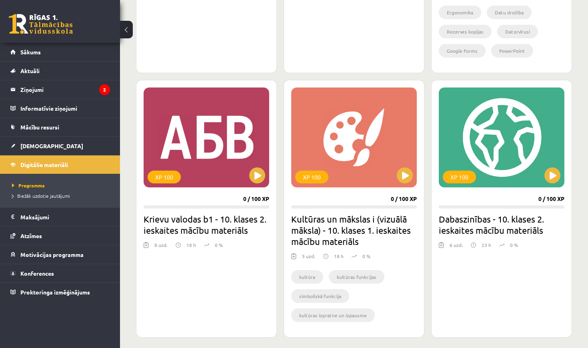
scroll to position [852, 0]
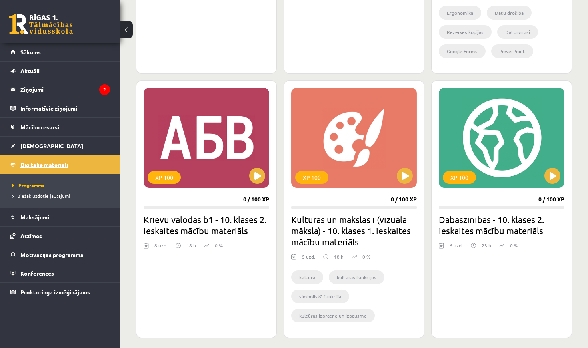
click at [60, 156] on link "Digitālie materiāli" at bounding box center [60, 165] width 100 height 18
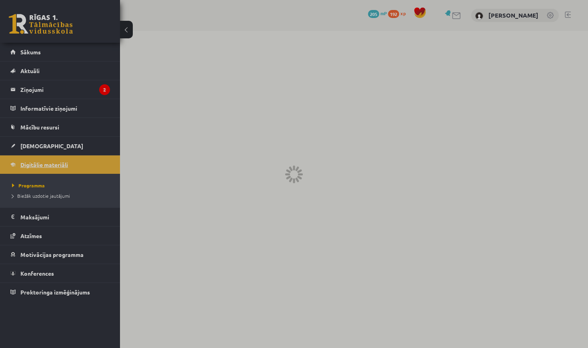
scroll to position [0, 0]
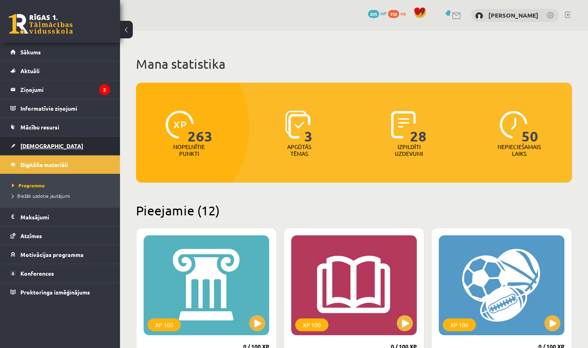
click at [56, 148] on link "[DEMOGRAPHIC_DATA]" at bounding box center [60, 146] width 100 height 18
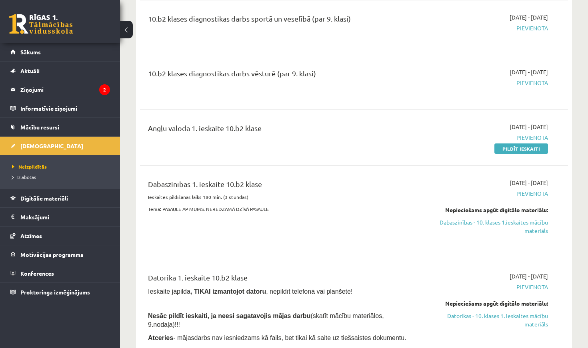
scroll to position [214, 0]
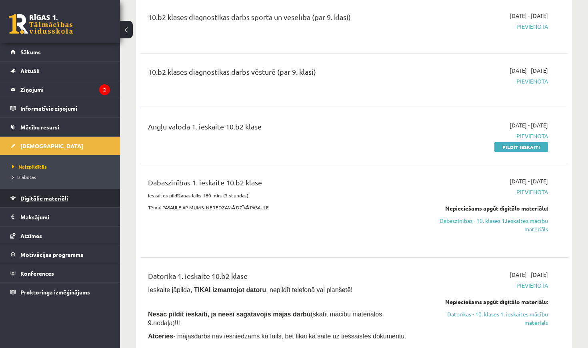
click at [56, 198] on span "Digitālie materiāli" at bounding box center [44, 198] width 48 height 7
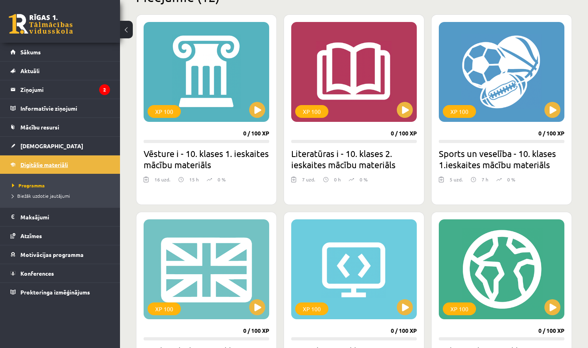
click at [46, 165] on span "Digitālie materiāli" at bounding box center [44, 164] width 48 height 7
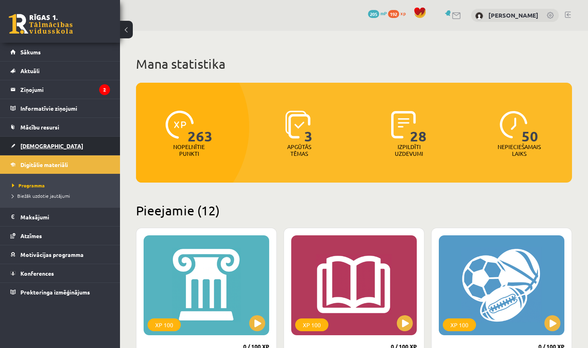
click at [45, 140] on link "[DEMOGRAPHIC_DATA]" at bounding box center [60, 146] width 100 height 18
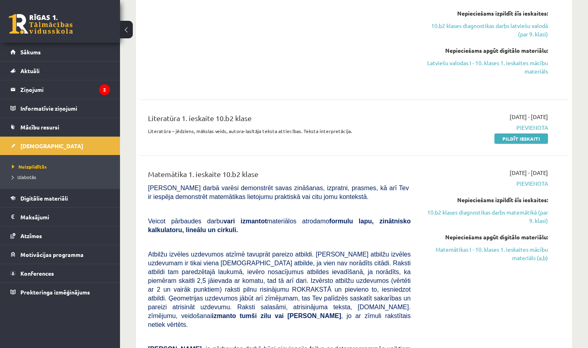
scroll to position [818, 0]
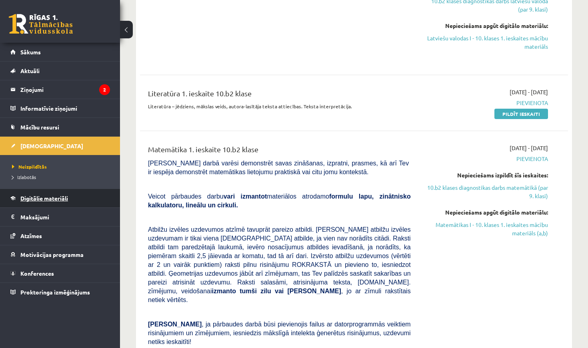
click at [42, 194] on link "Digitālie materiāli" at bounding box center [60, 198] width 100 height 18
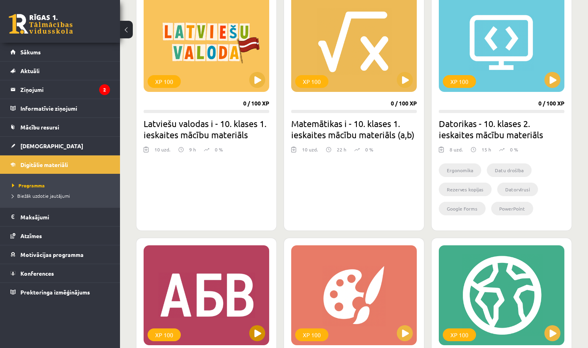
scroll to position [697, 0]
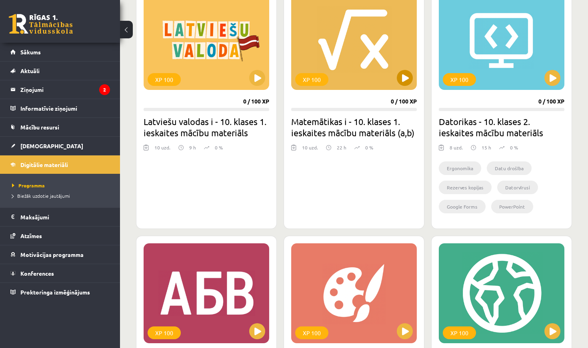
click at [396, 75] on div "XP 100" at bounding box center [354, 40] width 126 height 100
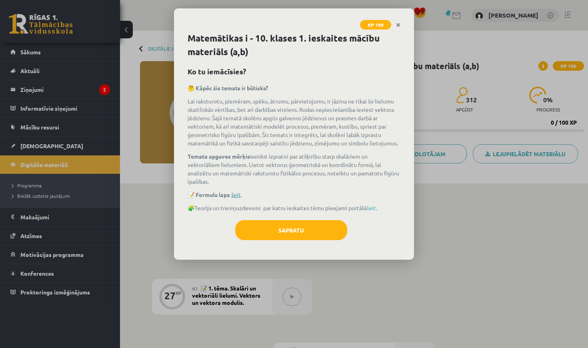
click at [237, 194] on link "šeit" at bounding box center [236, 194] width 10 height 7
click at [397, 25] on icon "Close" at bounding box center [398, 25] width 4 height 6
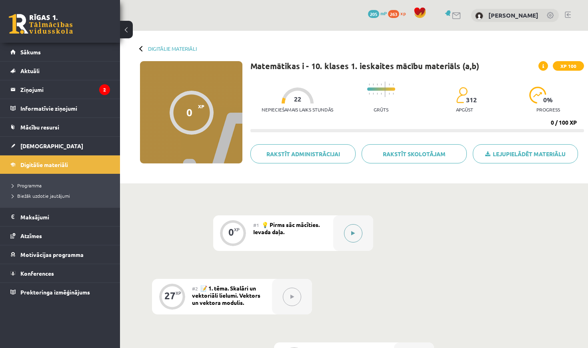
click at [355, 234] on icon at bounding box center [353, 233] width 4 height 5
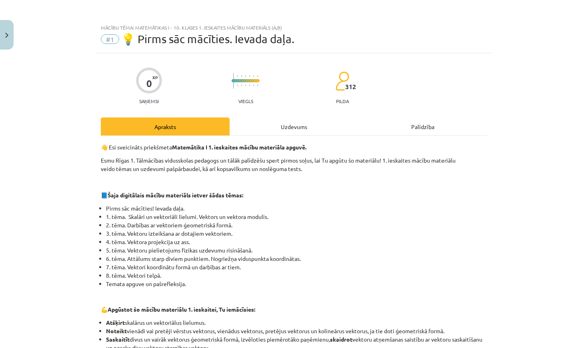
click at [8, 31] on button "Close" at bounding box center [7, 35] width 14 height 30
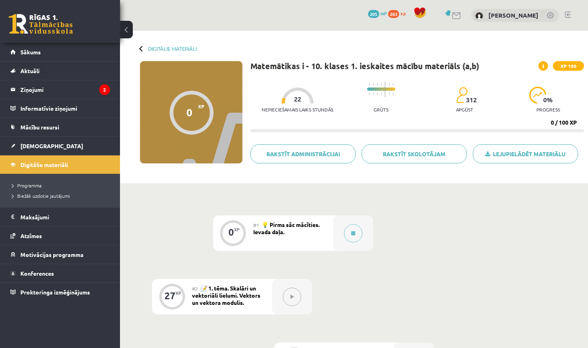
click at [290, 292] on button at bounding box center [292, 297] width 18 height 18
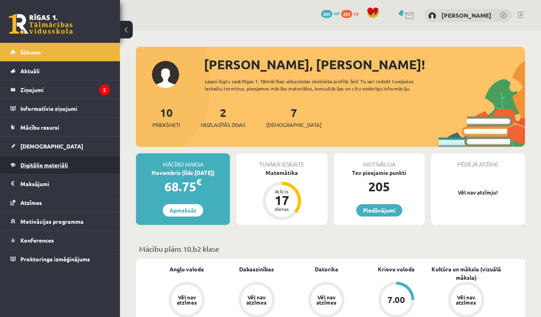
click at [43, 165] on span "Digitālie materiāli" at bounding box center [44, 164] width 48 height 7
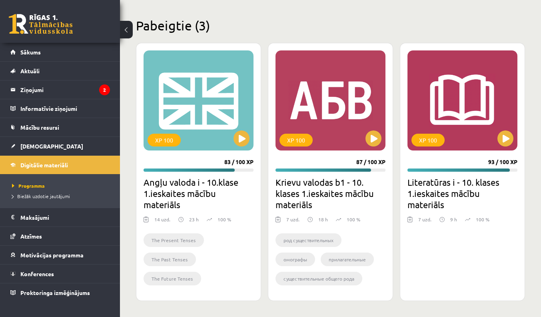
scroll to position [1227, 0]
